Goal: Task Accomplishment & Management: Use online tool/utility

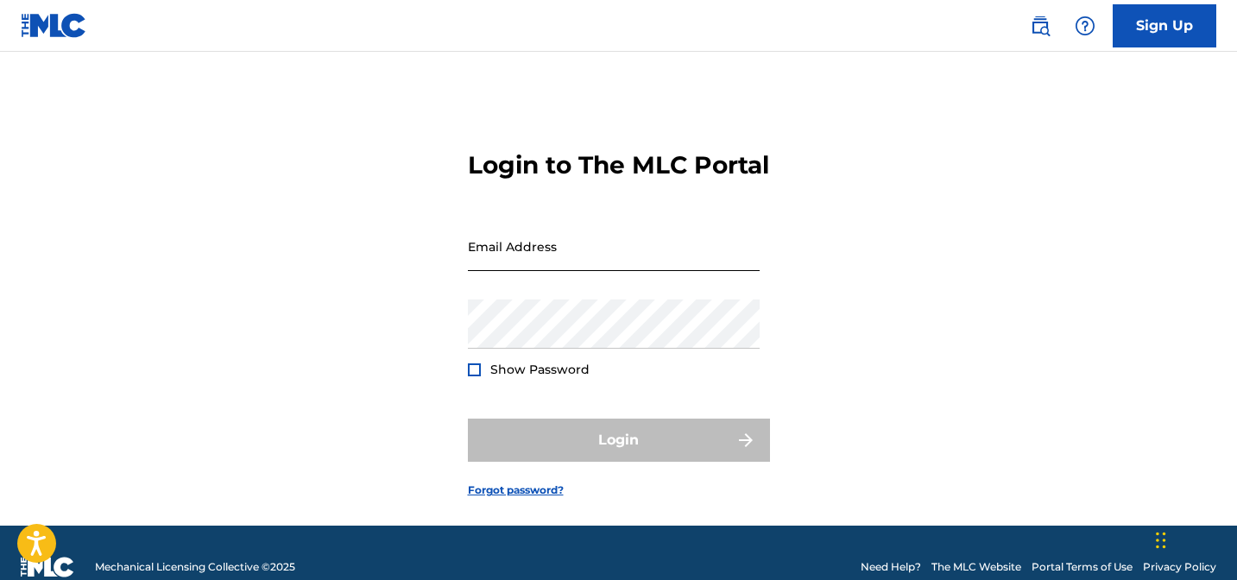
click at [534, 271] on input "Email Address" at bounding box center [614, 246] width 292 height 49
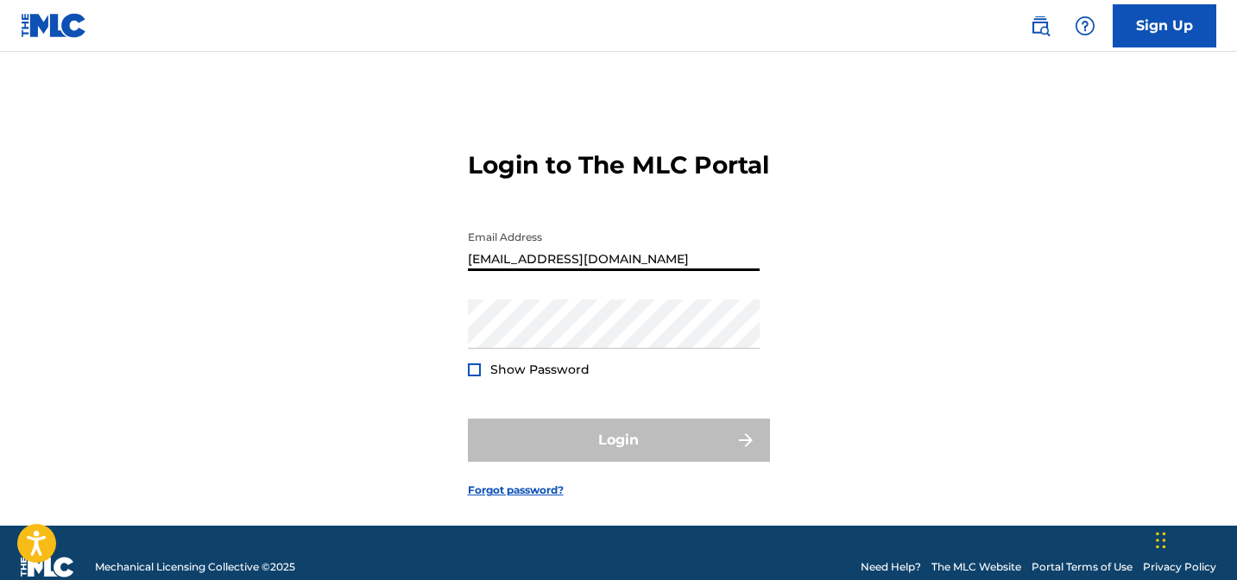
type input "[EMAIL_ADDRESS][DOMAIN_NAME]"
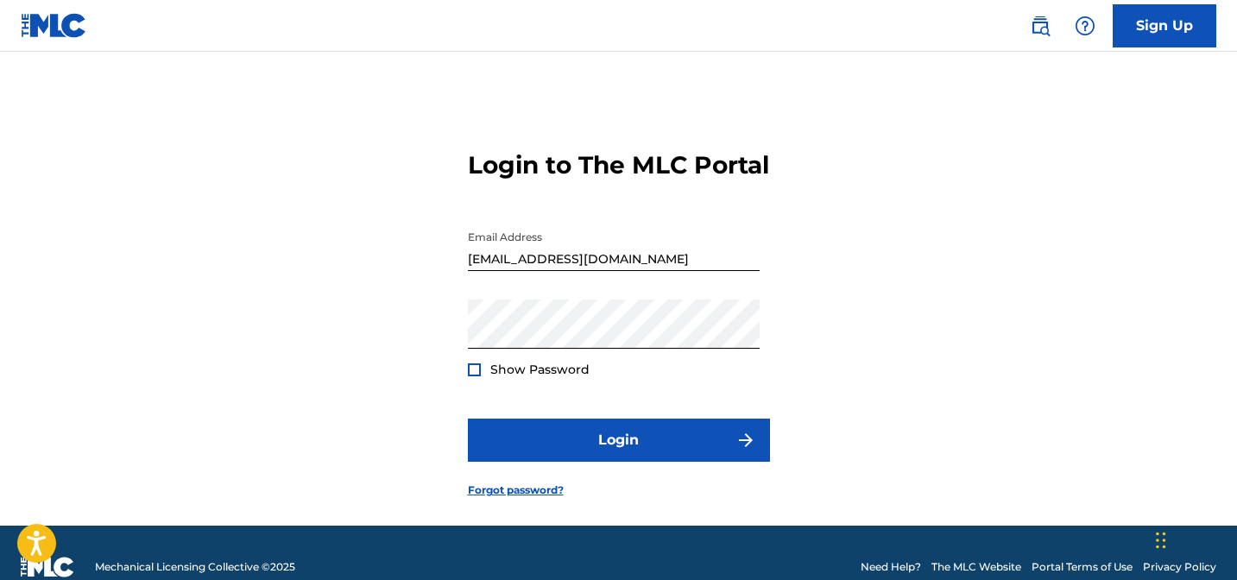
click at [472, 376] on div at bounding box center [474, 370] width 13 height 13
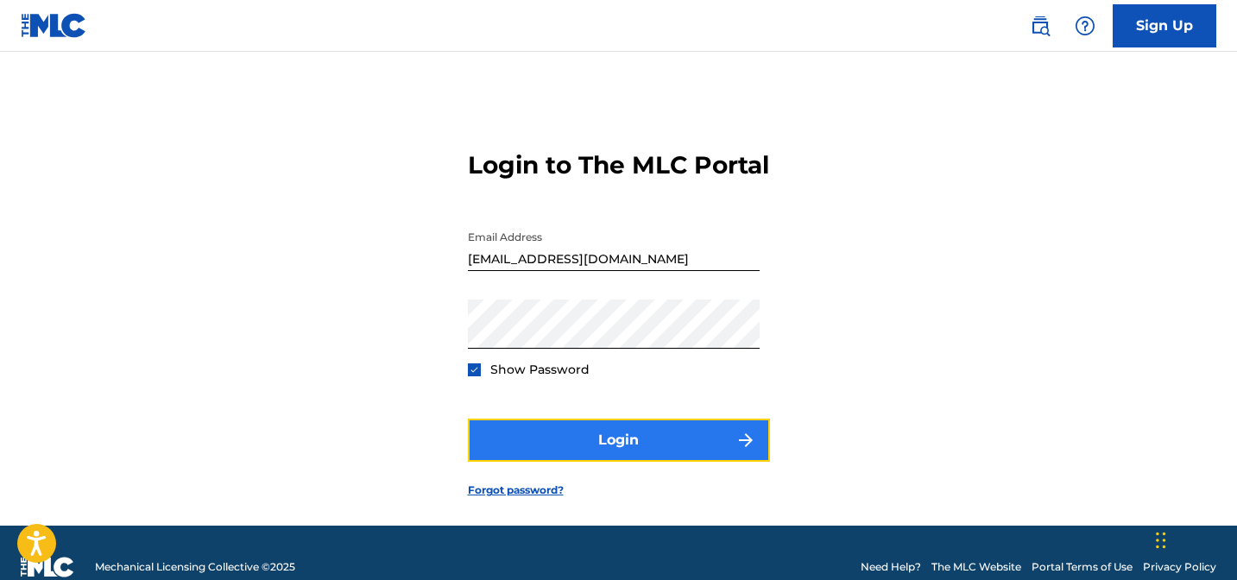
click at [619, 462] on button "Login" at bounding box center [619, 440] width 302 height 43
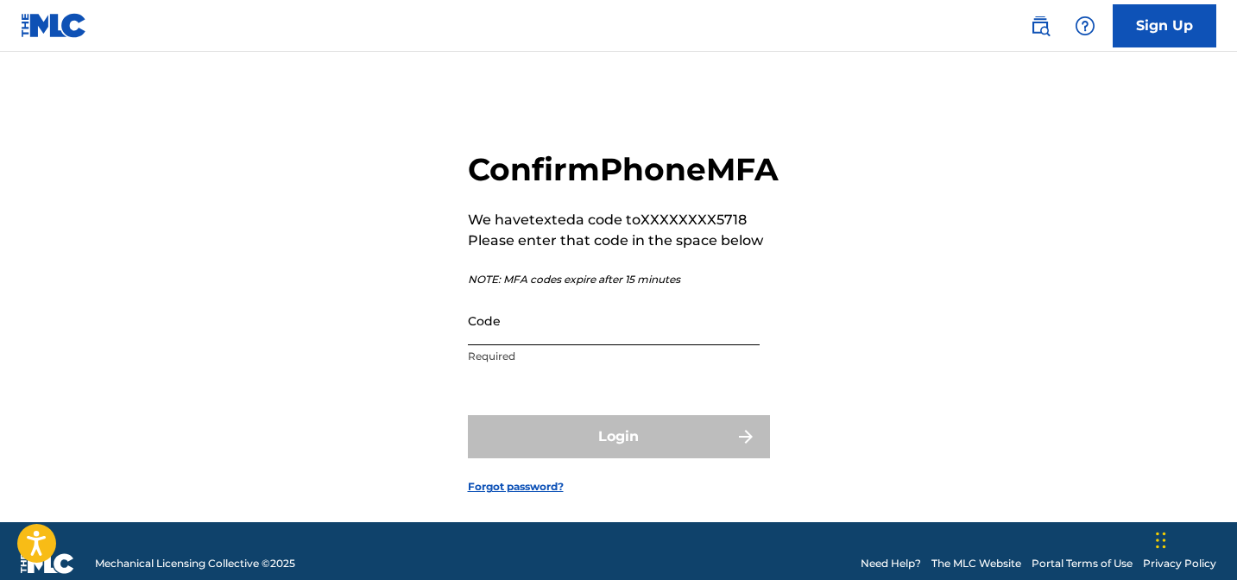
click at [523, 345] on input "Code" at bounding box center [614, 320] width 292 height 49
paste input "343555"
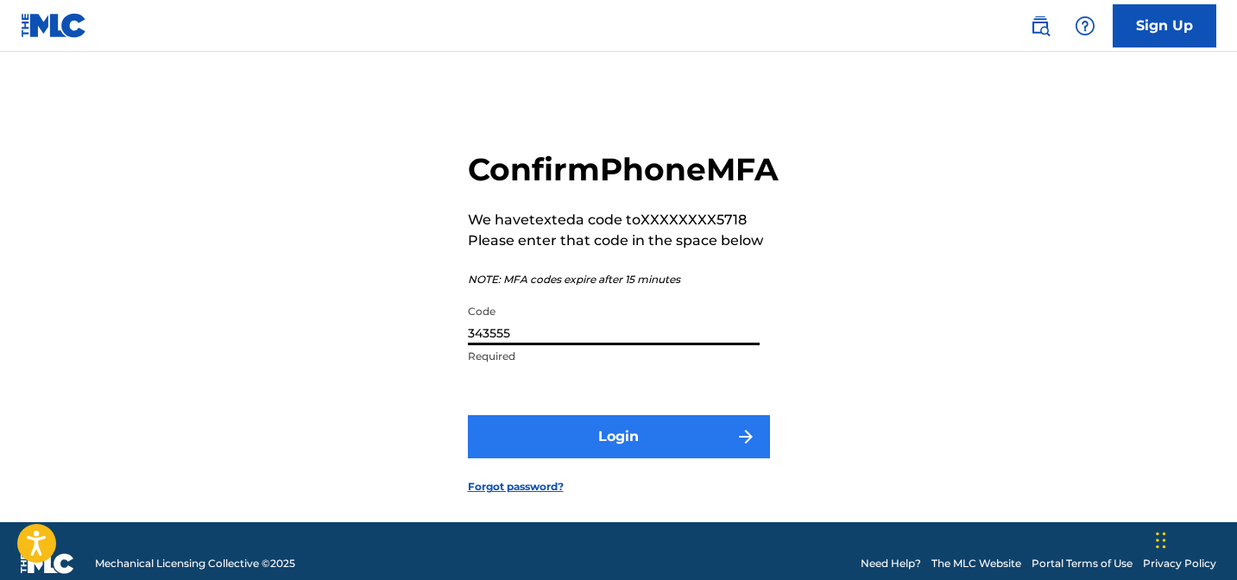
type input "343555"
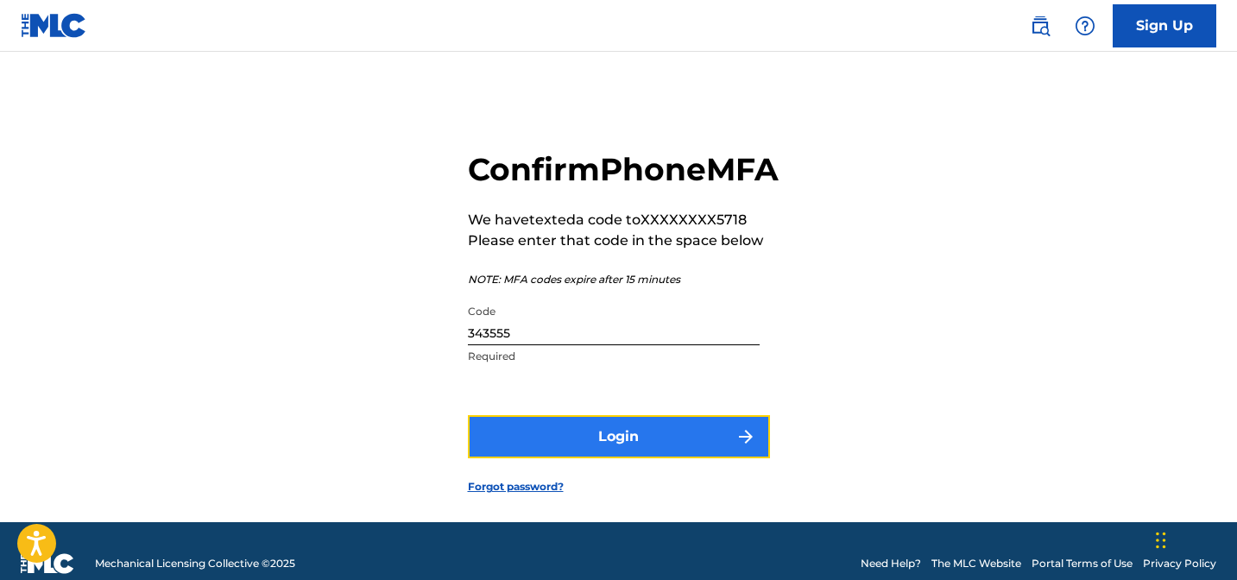
click at [616, 458] on button "Login" at bounding box center [619, 436] width 302 height 43
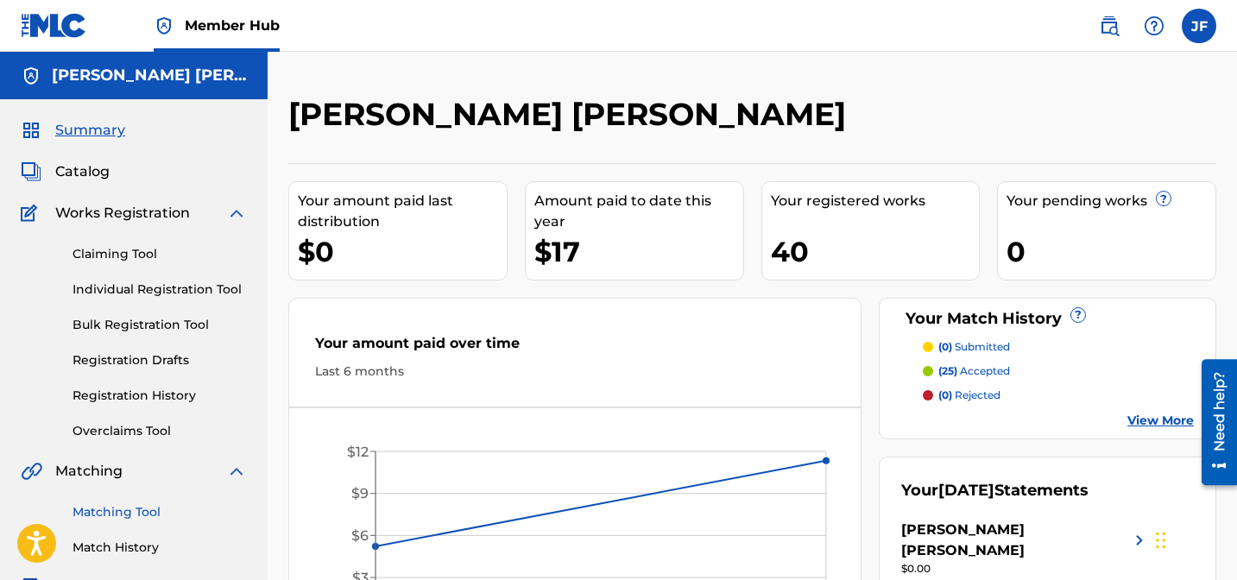
click at [139, 510] on link "Matching Tool" at bounding box center [160, 512] width 174 height 18
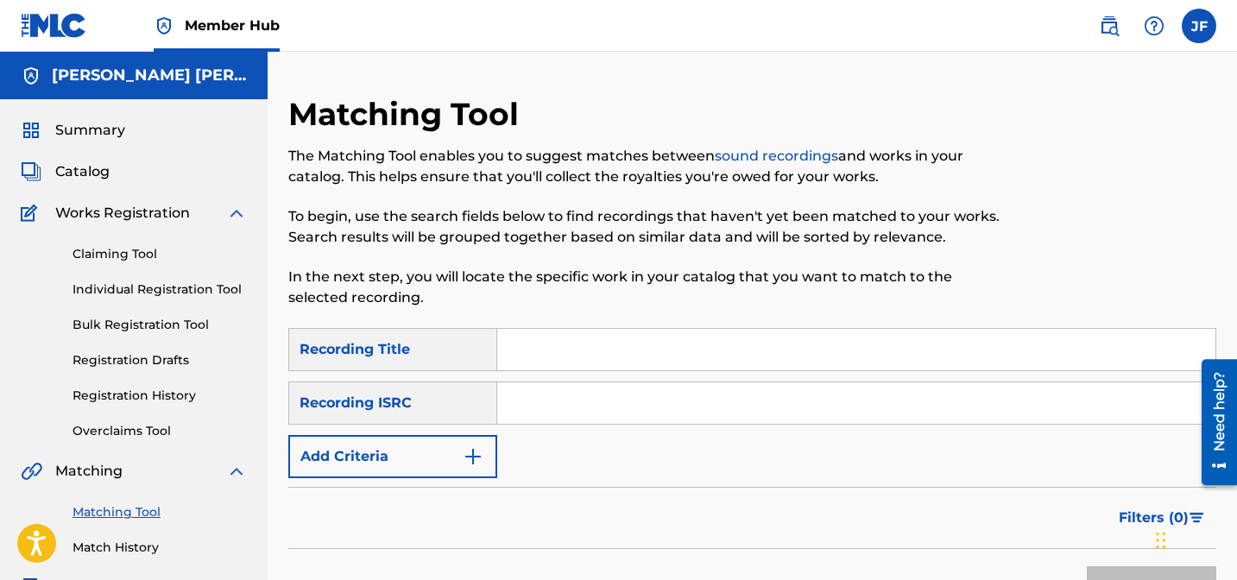
click at [527, 352] on input "Search Form" at bounding box center [856, 349] width 718 height 41
paste input "City Lights (feat. [PERSON_NAME])"
type input "City Lights (feat. [PERSON_NAME])"
click at [544, 396] on input "Search Form" at bounding box center [856, 403] width 718 height 41
paste input "QZWFF2526991"
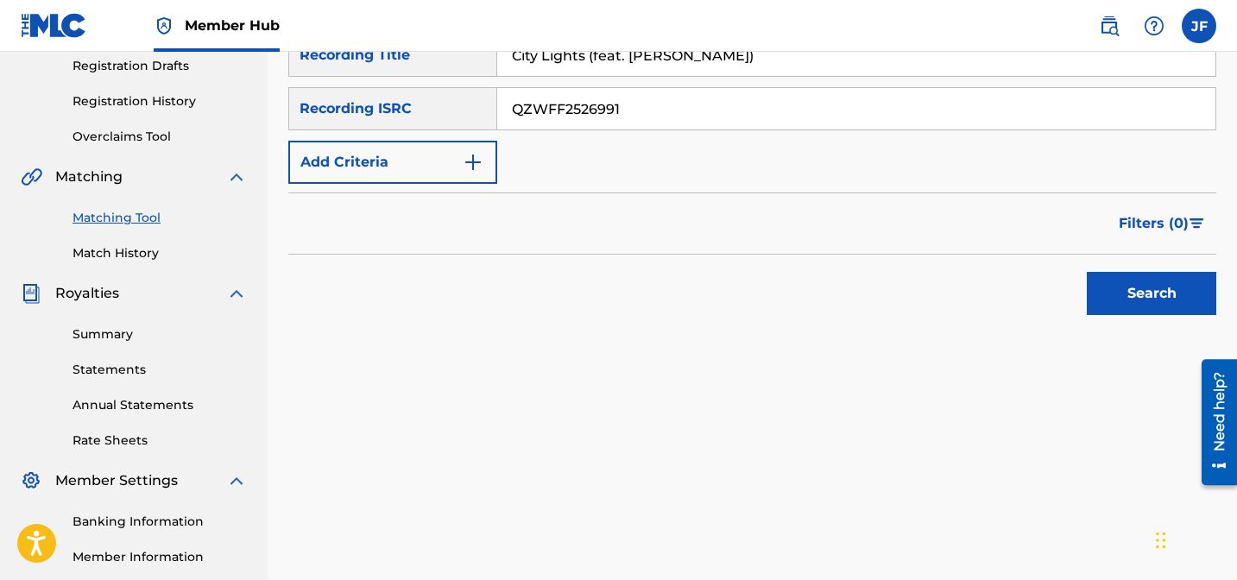
scroll to position [309, 0]
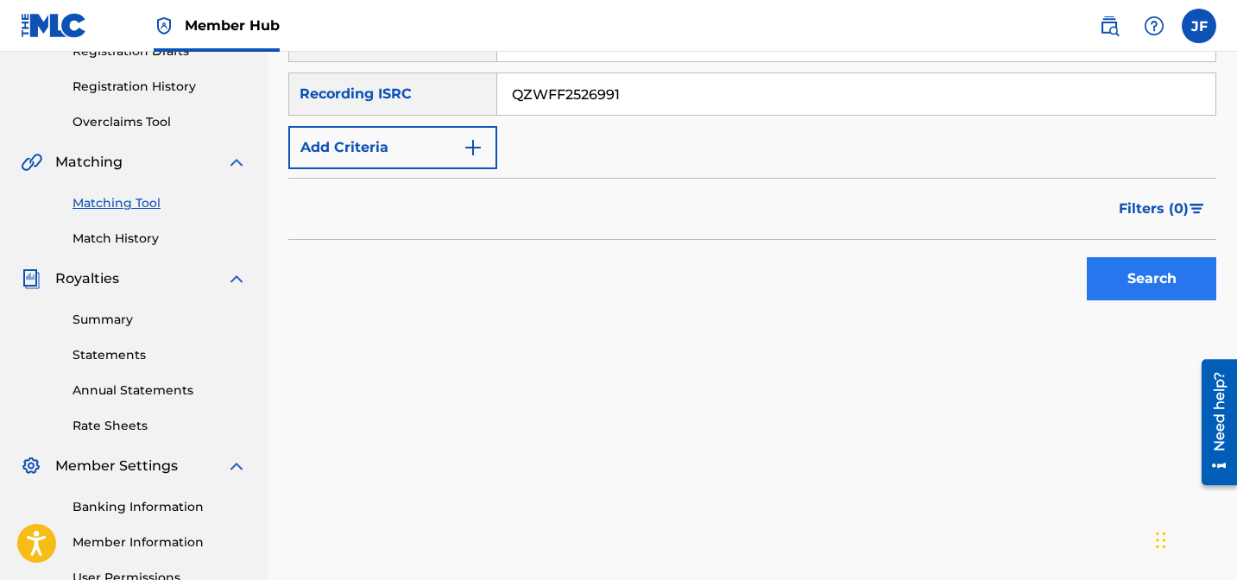
type input "QZWFF2526991"
click at [1158, 278] on button "Search" at bounding box center [1152, 278] width 130 height 43
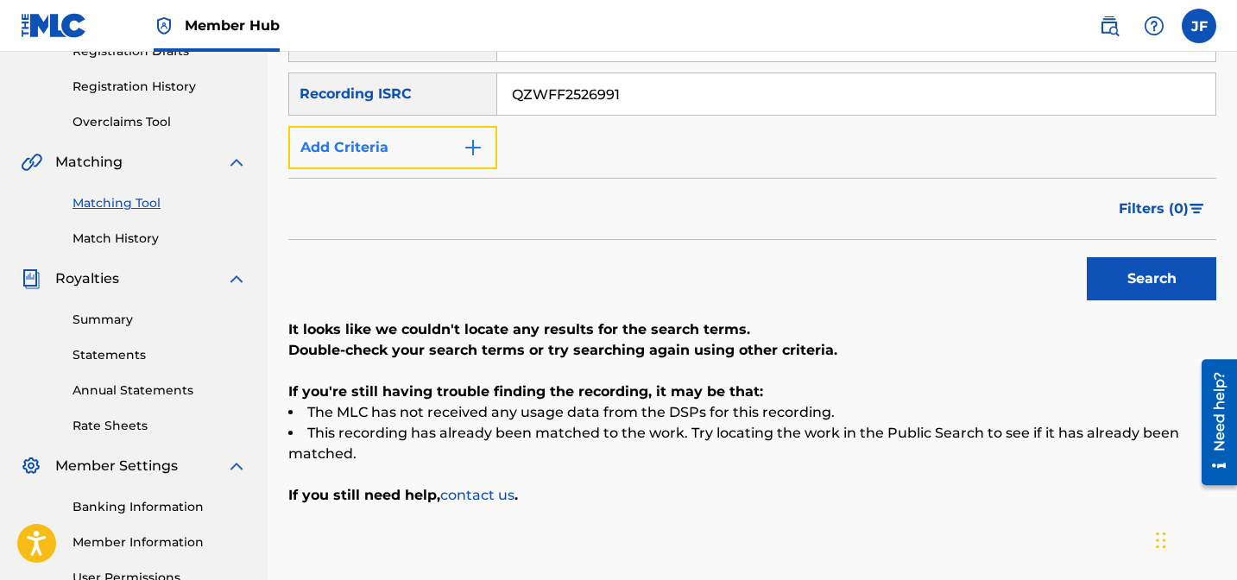
click at [474, 146] on img "Search Form" at bounding box center [473, 147] width 21 height 21
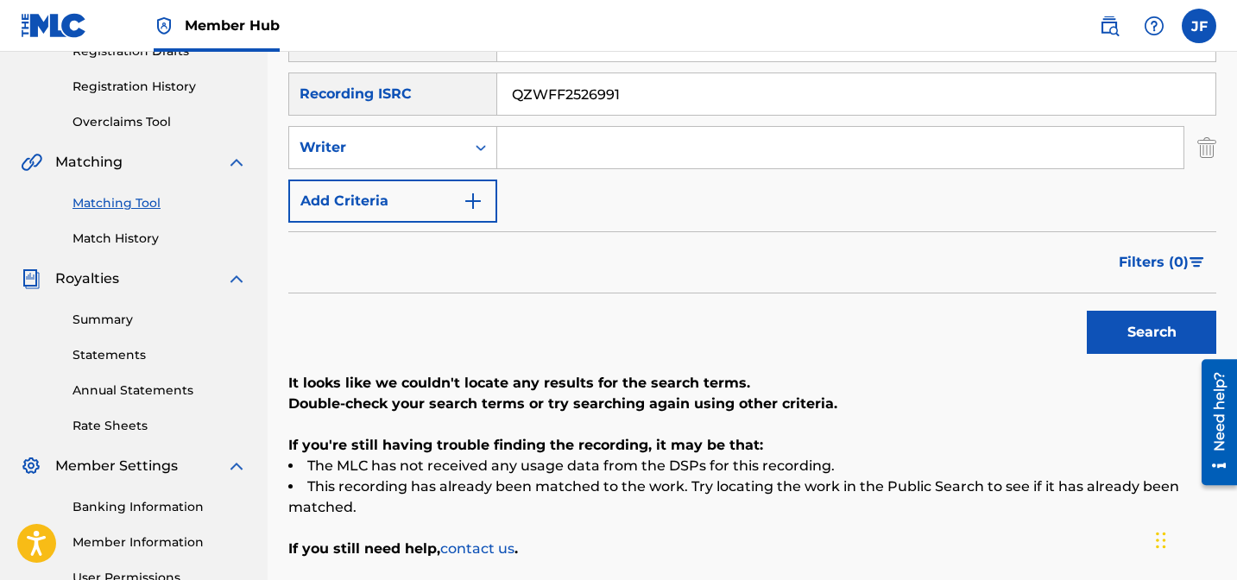
click at [537, 142] on input "Search Form" at bounding box center [840, 147] width 686 height 41
type input "[PERSON_NAME] [PERSON_NAME]"
click at [631, 96] on input "QZWFF2526991" at bounding box center [856, 93] width 718 height 41
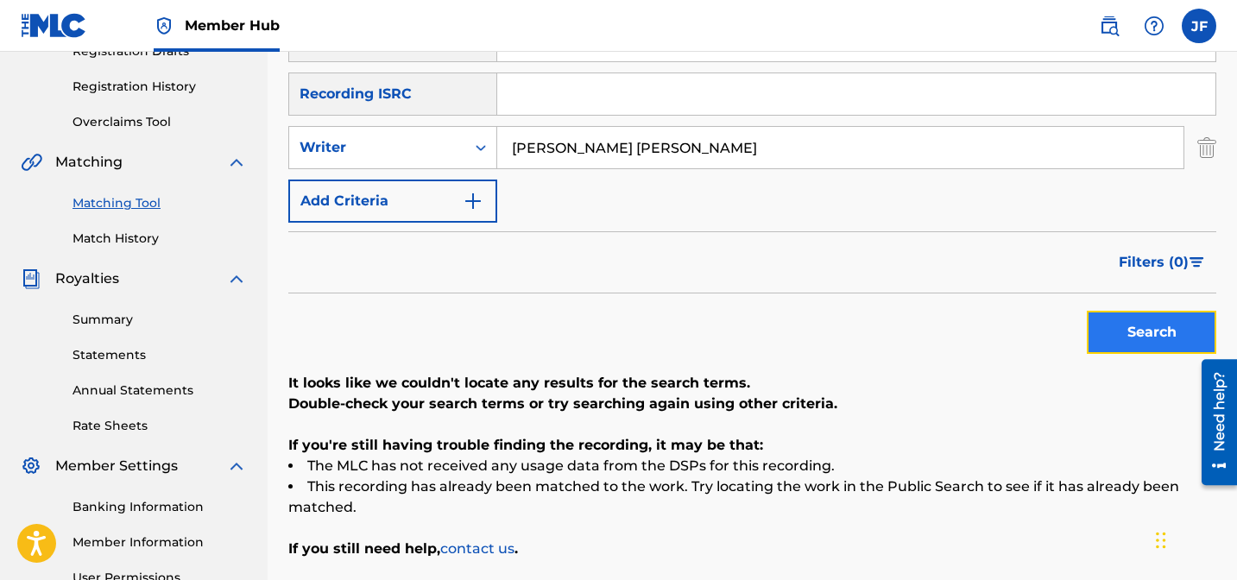
click at [1139, 336] on button "Search" at bounding box center [1152, 332] width 130 height 43
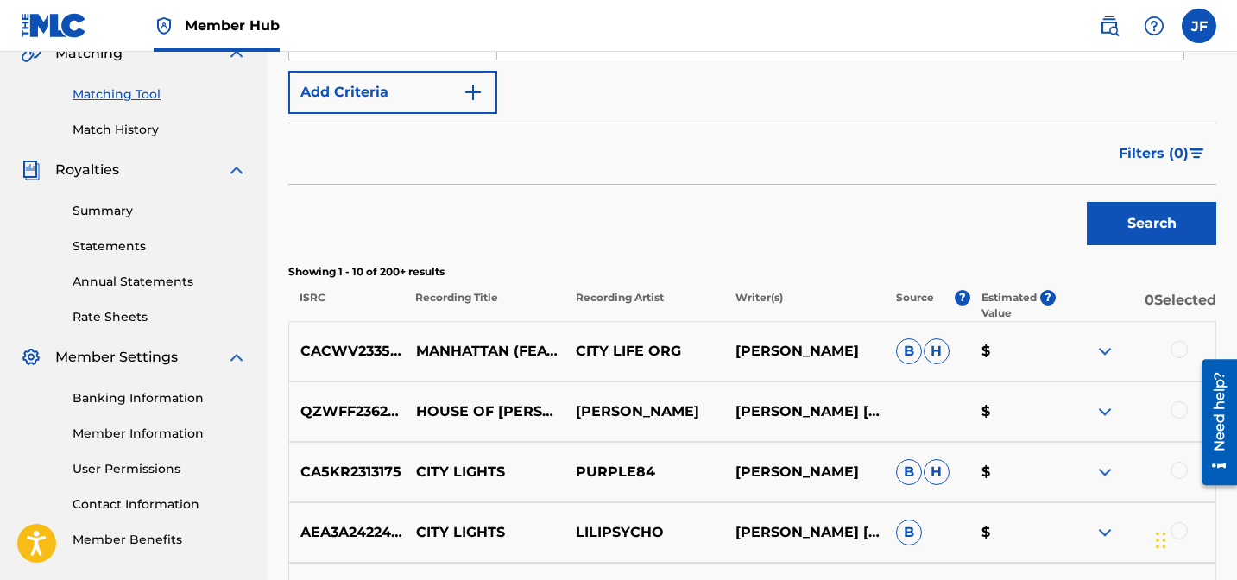
scroll to position [417, 0]
click at [1103, 351] on img at bounding box center [1105, 352] width 21 height 21
